Goal: Entertainment & Leisure: Consume media (video, audio)

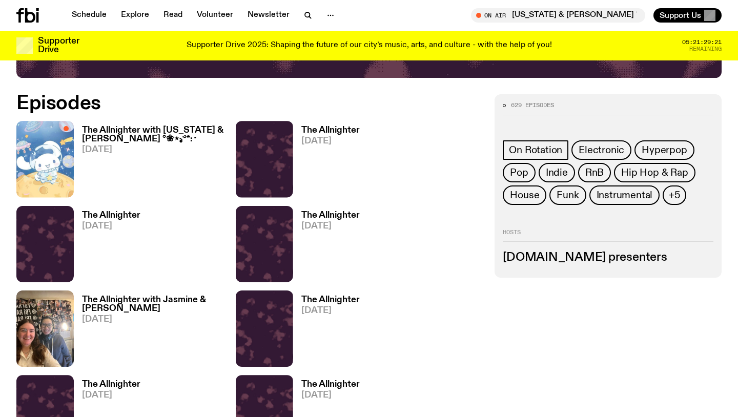
scroll to position [486, 0]
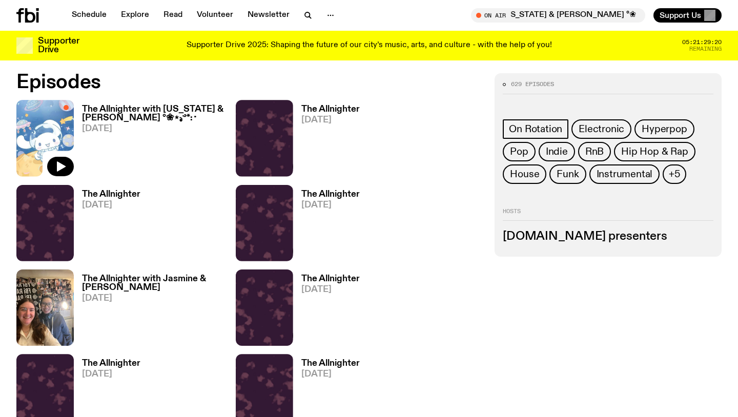
click at [41, 114] on img at bounding box center [44, 138] width 57 height 76
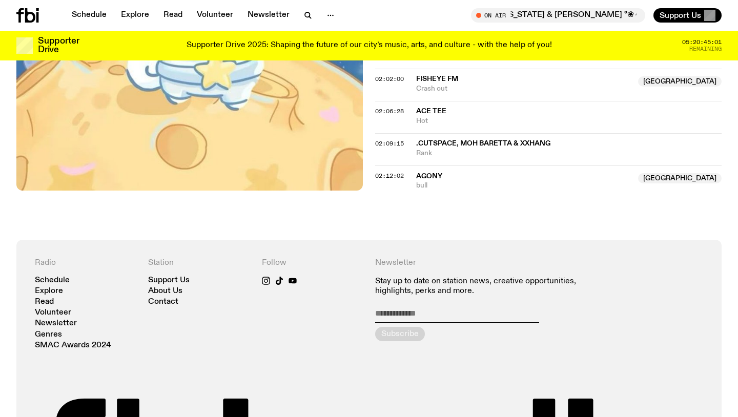
scroll to position [1131, 0]
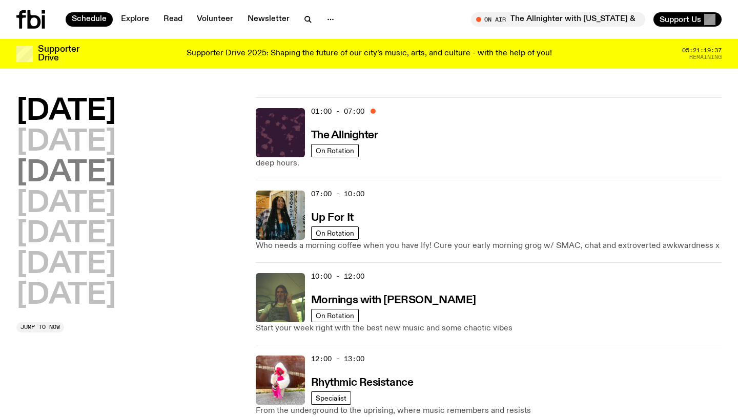
click at [80, 159] on h2 "Wednesday" at bounding box center [65, 173] width 99 height 29
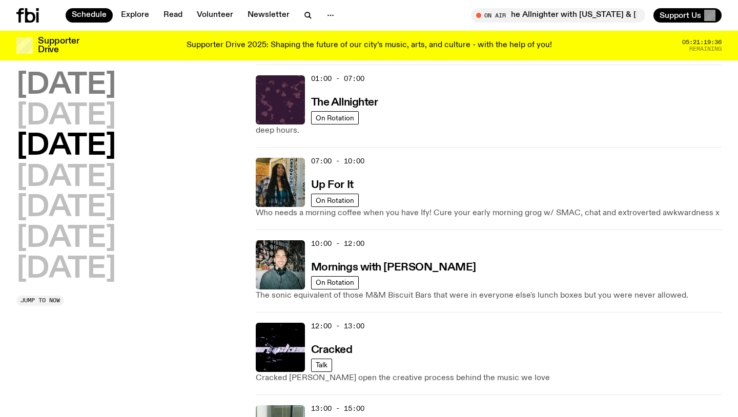
scroll to position [29, 0]
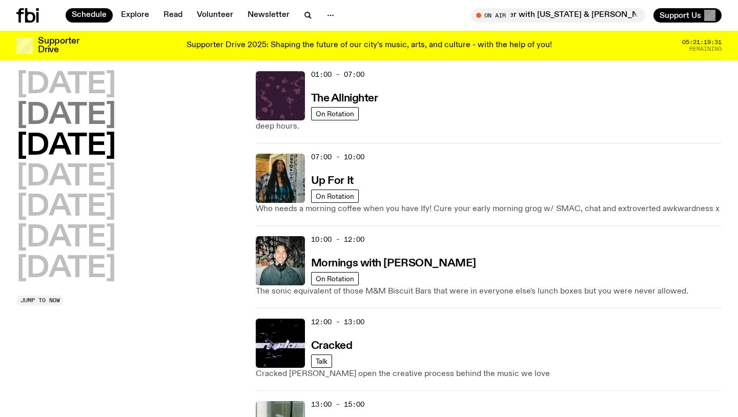
click at [74, 110] on h2 "Tuesday" at bounding box center [65, 116] width 99 height 29
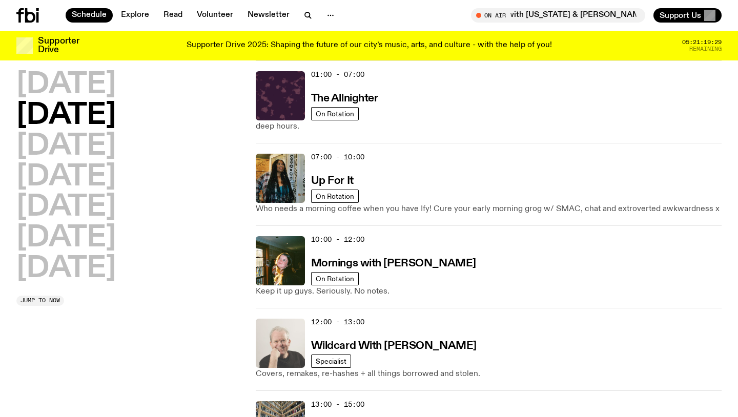
click at [283, 334] on img at bounding box center [280, 343] width 49 height 49
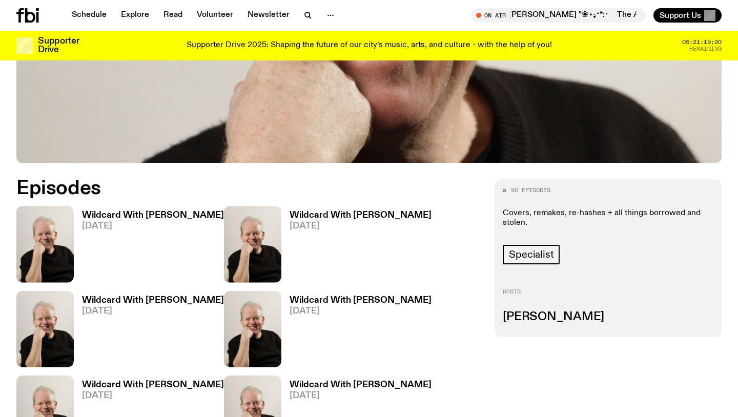
scroll to position [427, 0]
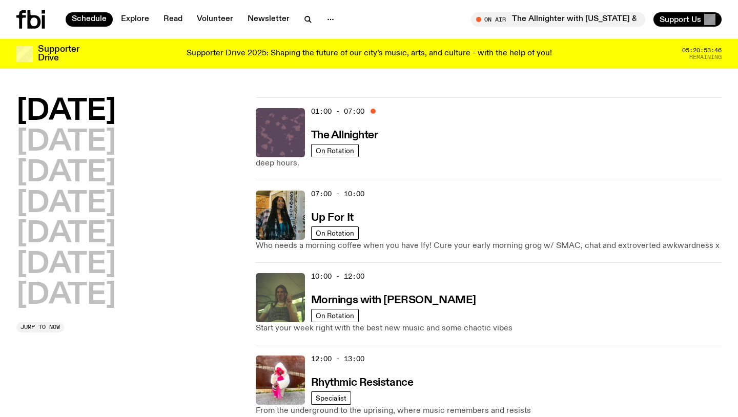
click at [268, 140] on img at bounding box center [280, 132] width 49 height 49
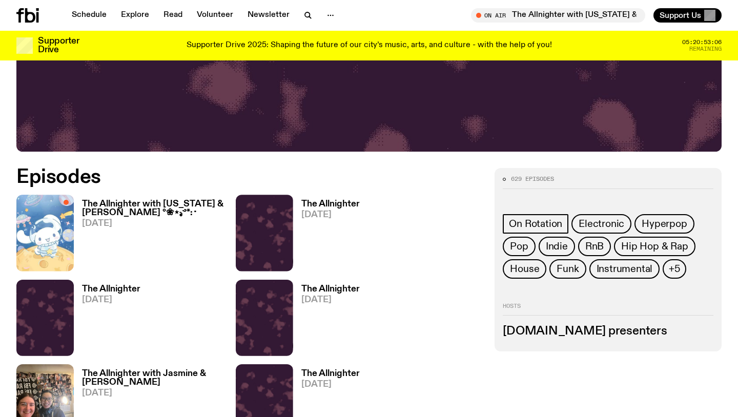
scroll to position [498, 0]
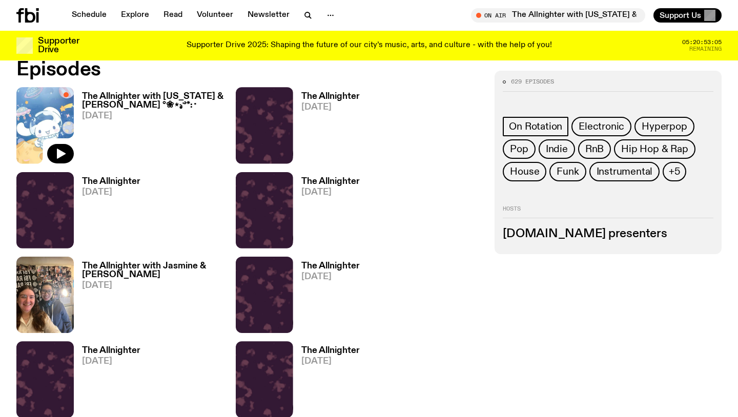
click at [52, 122] on img at bounding box center [44, 125] width 57 height 76
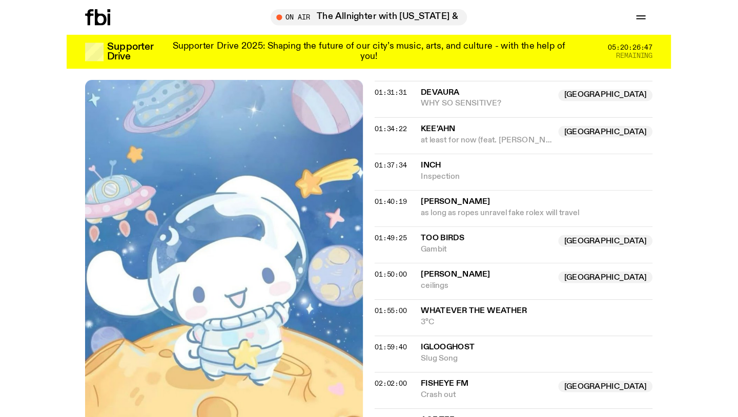
scroll to position [934, 0]
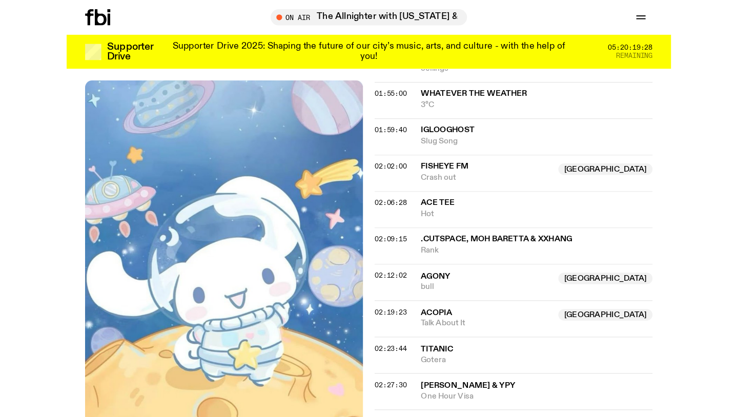
scroll to position [1127, 0]
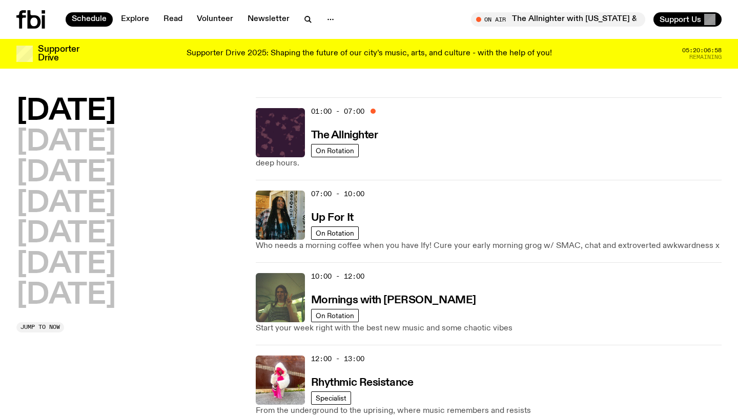
click at [338, 50] on p "Supporter Drive 2025: Shaping the future of our city’s music, arts, and culture…" at bounding box center [370, 53] width 366 height 9
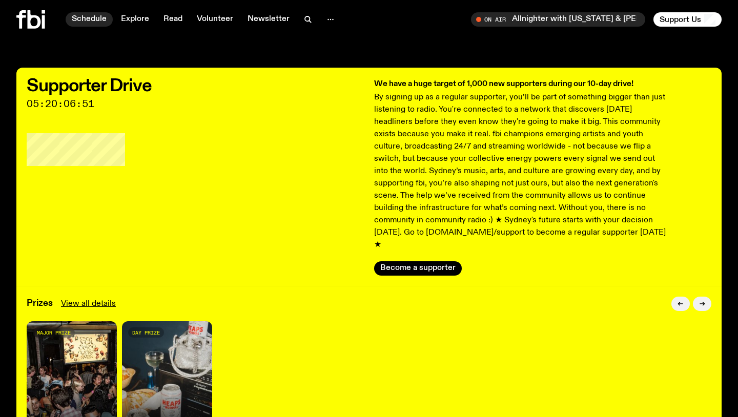
click at [83, 17] on link "Schedule" at bounding box center [89, 19] width 47 height 14
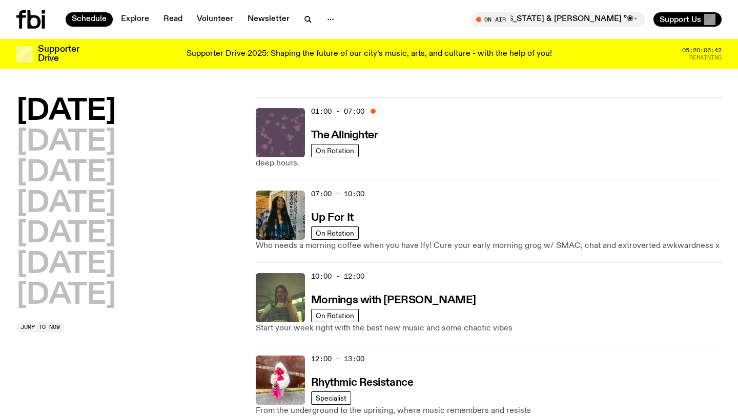
click at [281, 137] on img at bounding box center [280, 132] width 49 height 49
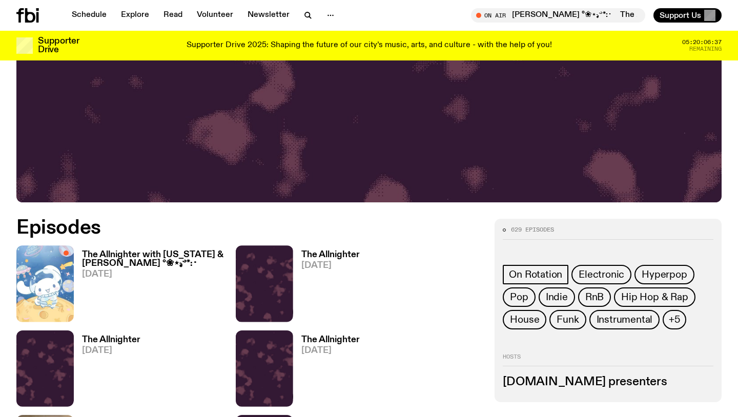
scroll to position [341, 0]
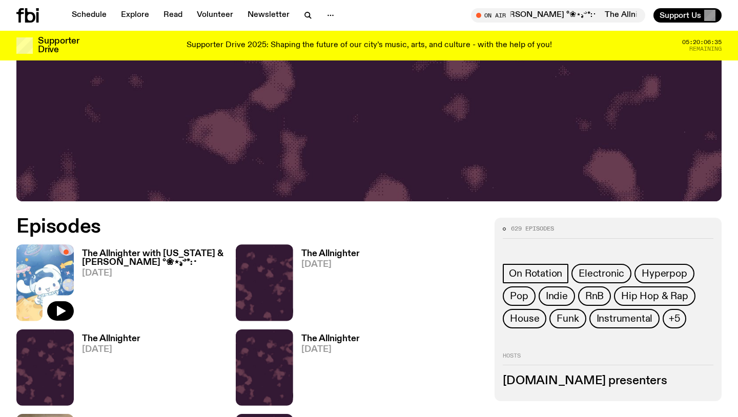
click at [52, 260] on img at bounding box center [44, 283] width 57 height 76
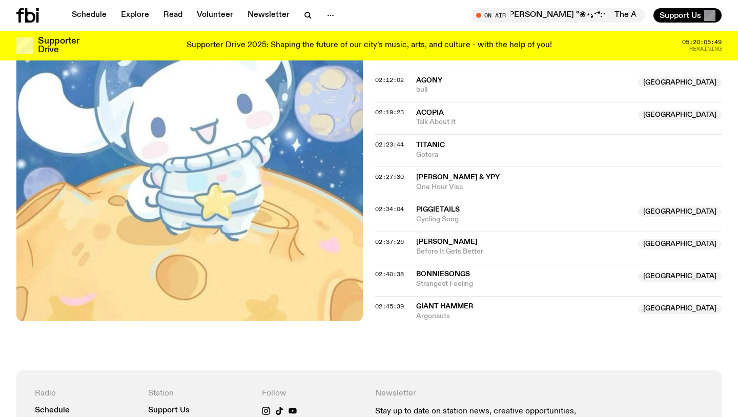
scroll to position [1291, 0]
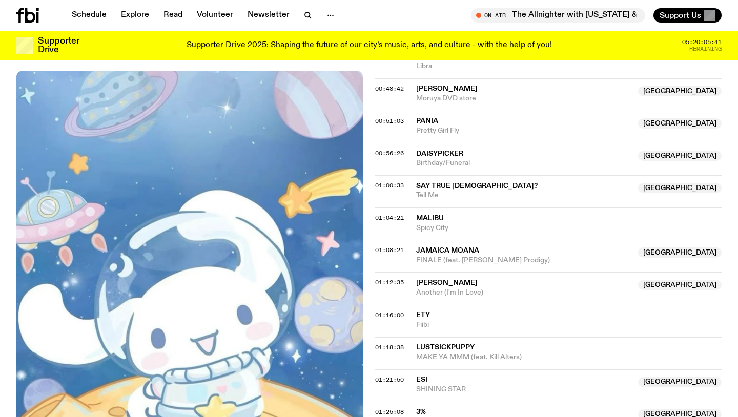
scroll to position [474, 0]
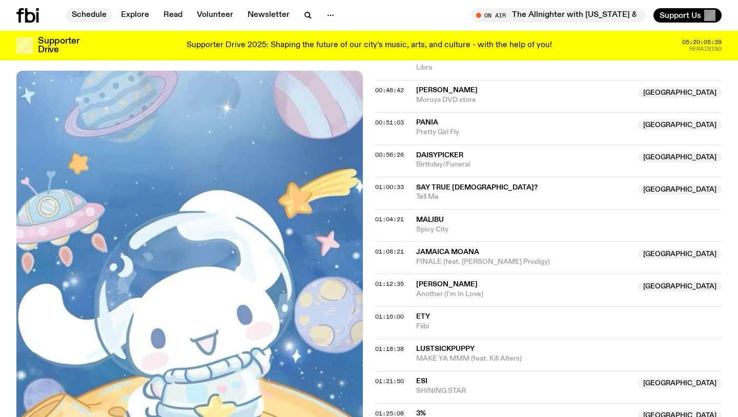
click at [87, 12] on link "Schedule" at bounding box center [89, 15] width 47 height 14
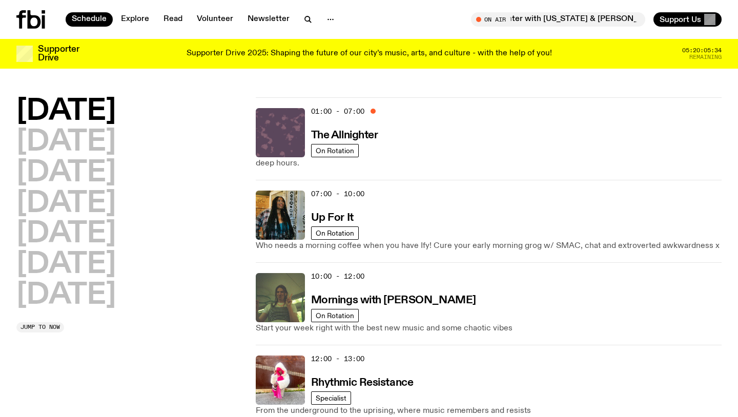
click at [274, 134] on img at bounding box center [280, 132] width 49 height 49
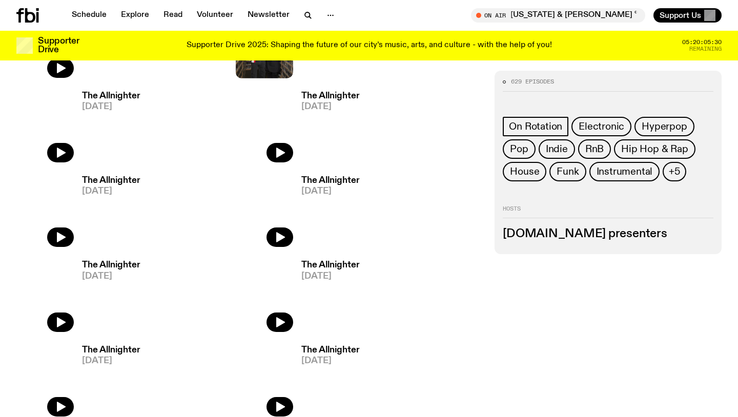
scroll to position [644, 0]
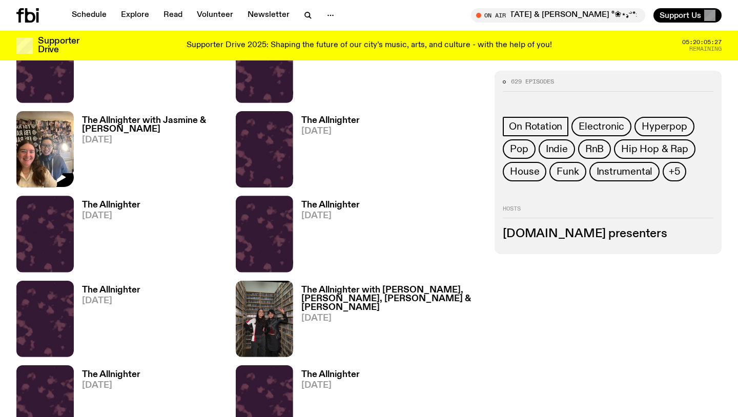
click at [38, 153] on img at bounding box center [44, 149] width 57 height 76
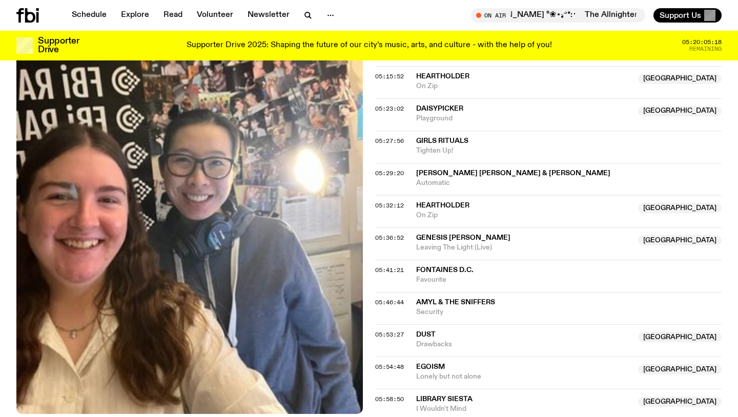
scroll to position [1340, 0]
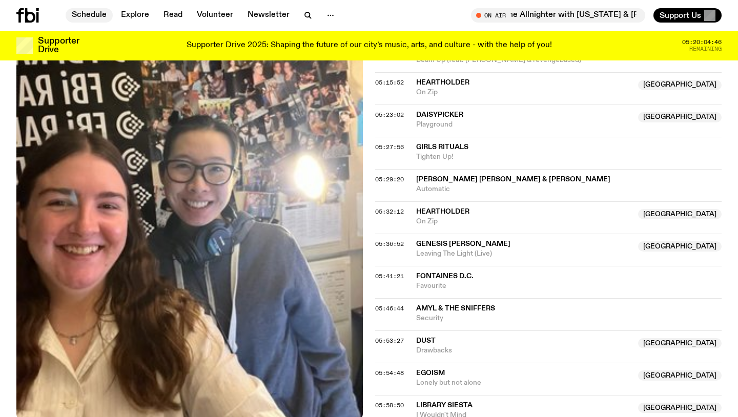
click at [91, 18] on link "Schedule" at bounding box center [89, 15] width 47 height 14
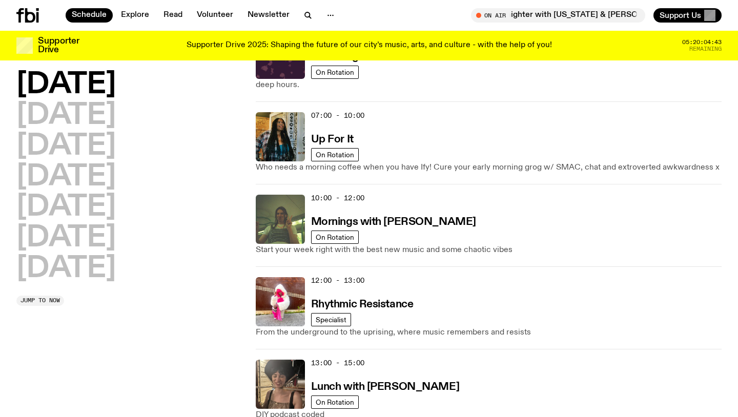
scroll to position [33, 0]
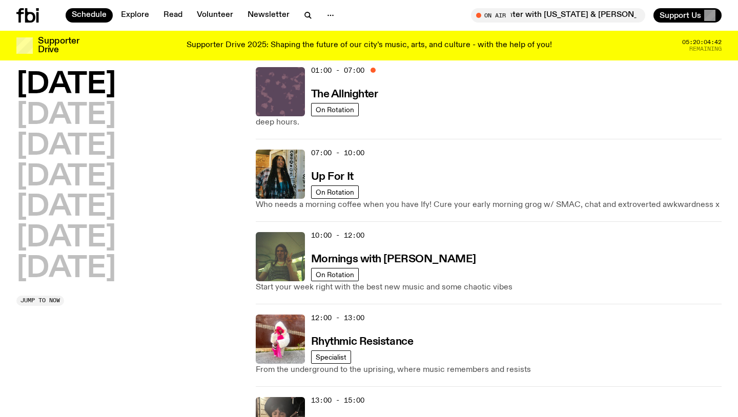
click at [271, 96] on img at bounding box center [280, 91] width 49 height 49
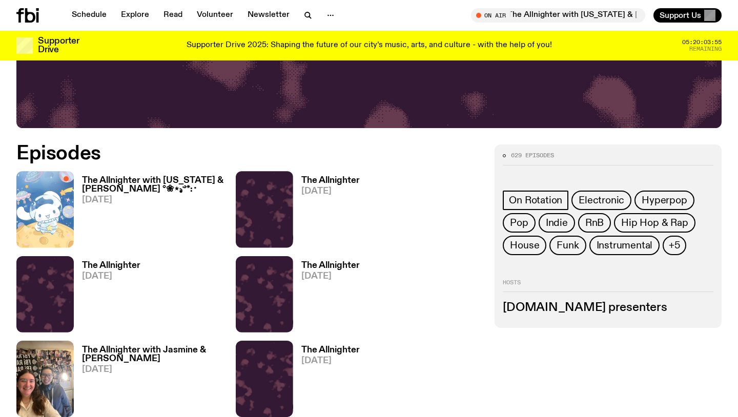
scroll to position [460, 0]
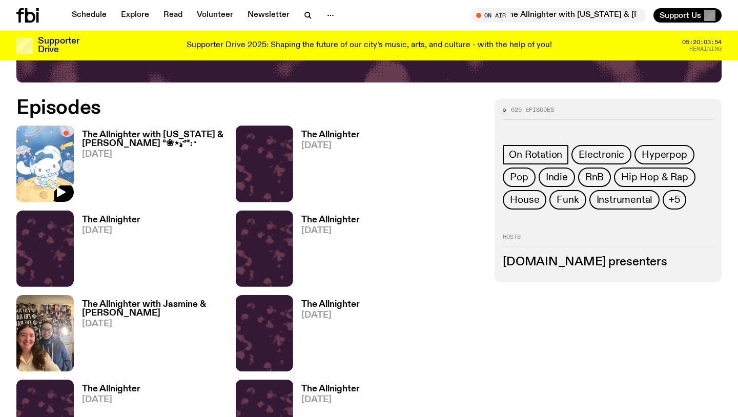
click at [41, 158] on img at bounding box center [44, 164] width 57 height 76
